Goal: Task Accomplishment & Management: Use online tool/utility

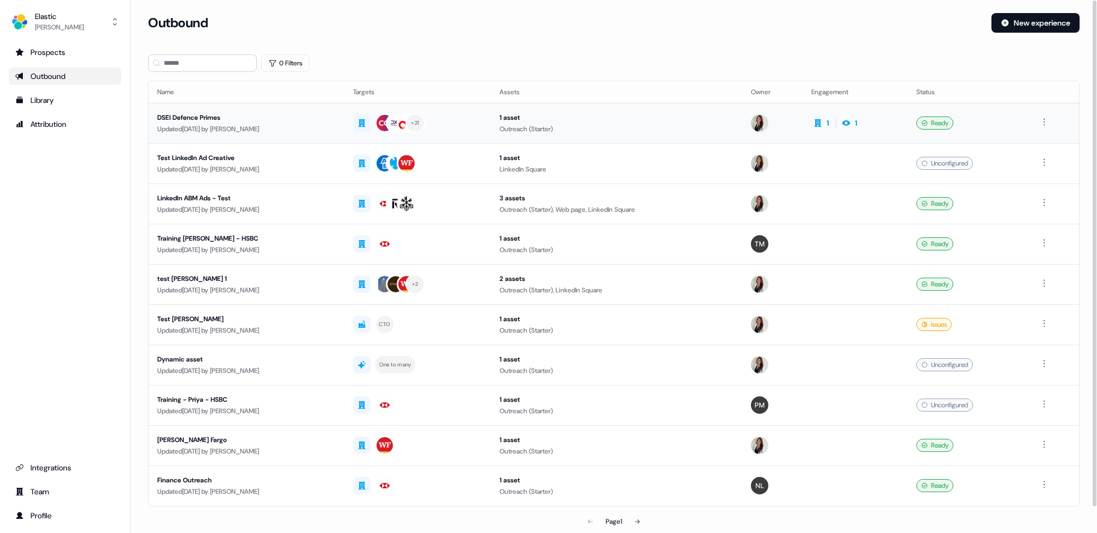
click at [180, 114] on div "DSEI Defence Primes" at bounding box center [246, 117] width 178 height 11
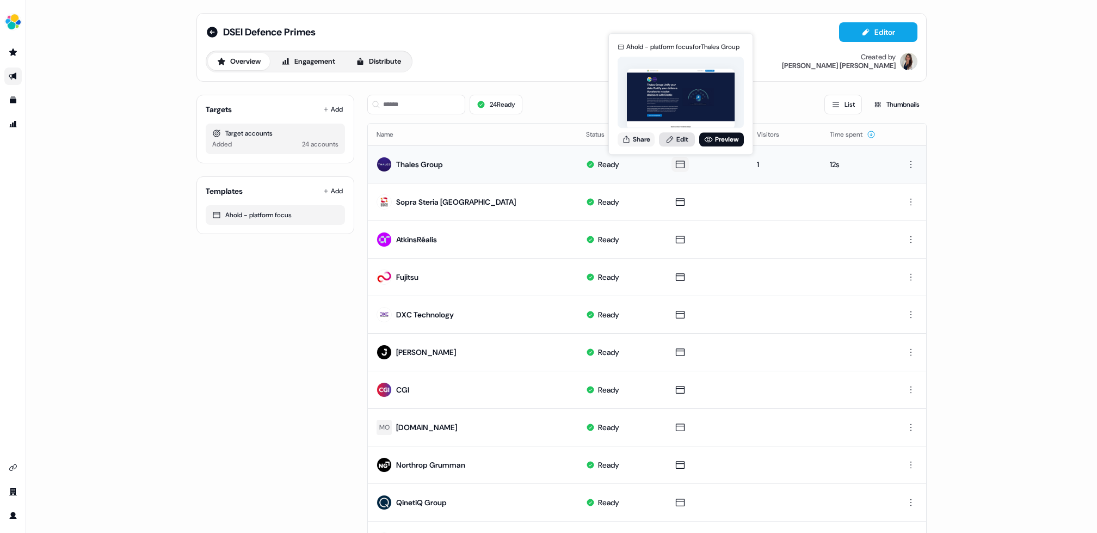
click at [678, 141] on link "Edit" at bounding box center [677, 139] width 36 height 14
